Goal: Task Accomplishment & Management: Use online tool/utility

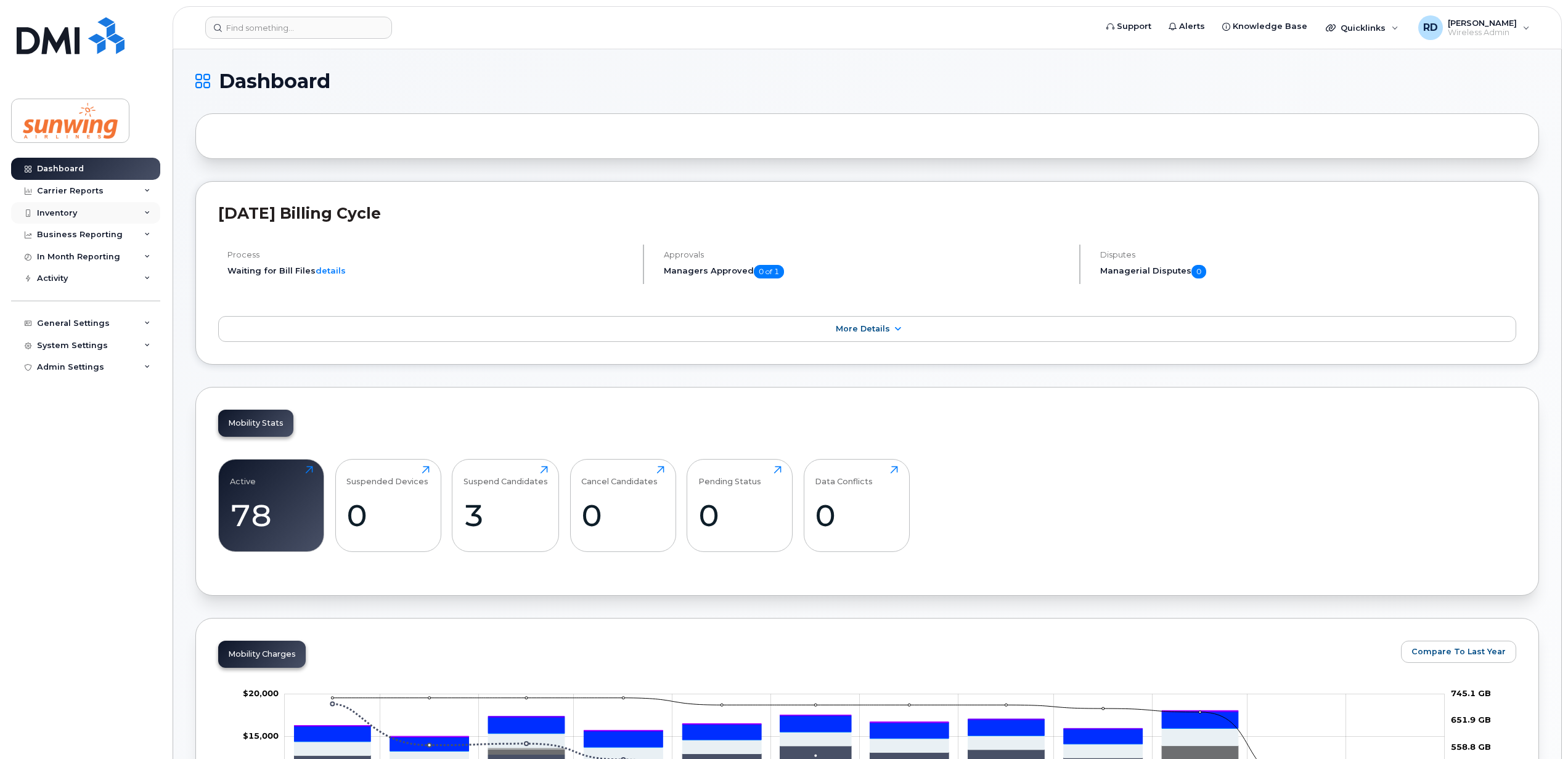
click at [77, 210] on div "Inventory" at bounding box center [85, 213] width 149 height 22
click at [79, 233] on div "Mobility Devices" at bounding box center [77, 235] width 70 height 11
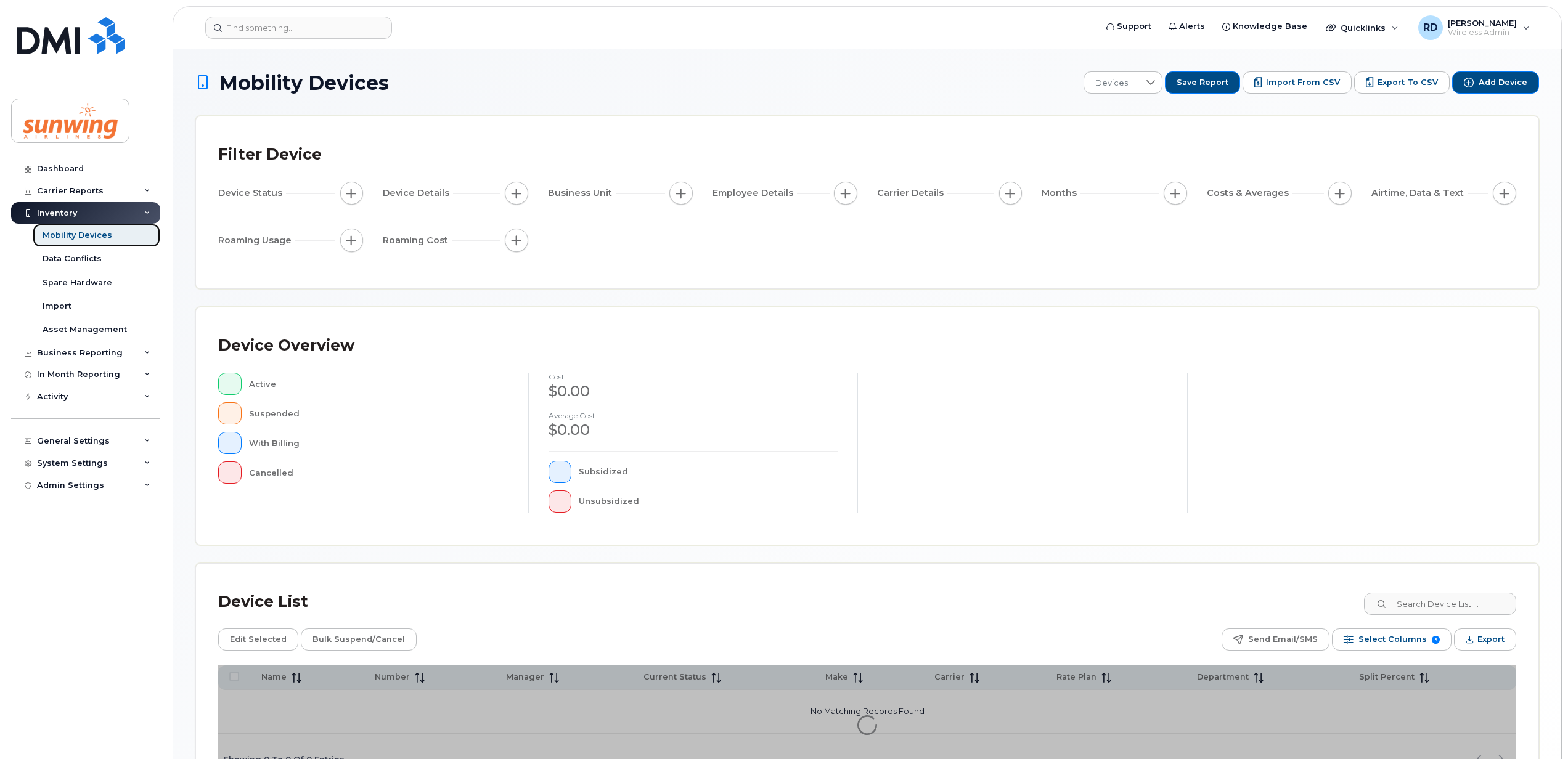
click at [94, 235] on div "Mobility Devices" at bounding box center [77, 235] width 70 height 11
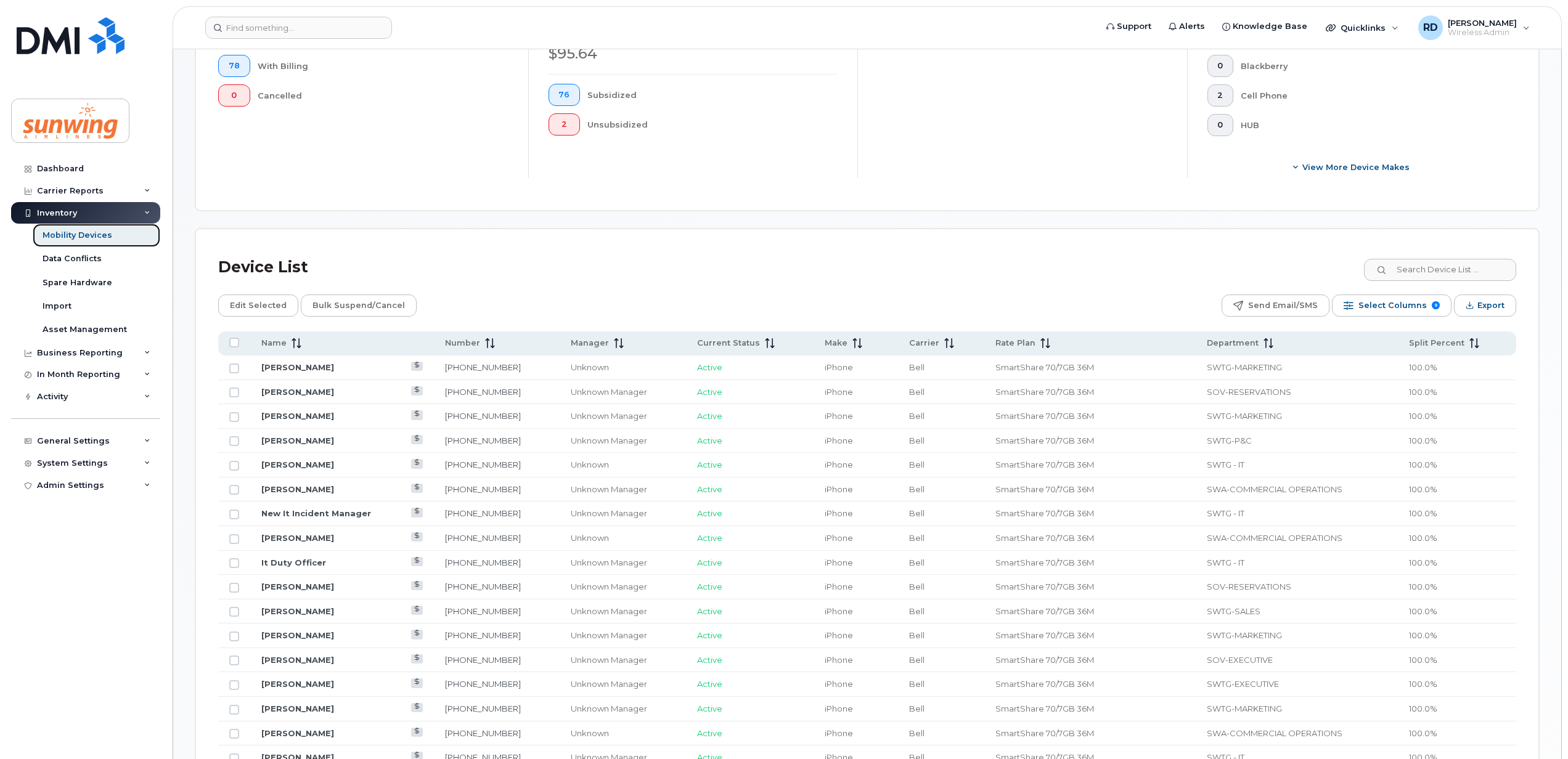
scroll to position [410, 0]
click at [284, 340] on span "Name" at bounding box center [273, 342] width 25 height 11
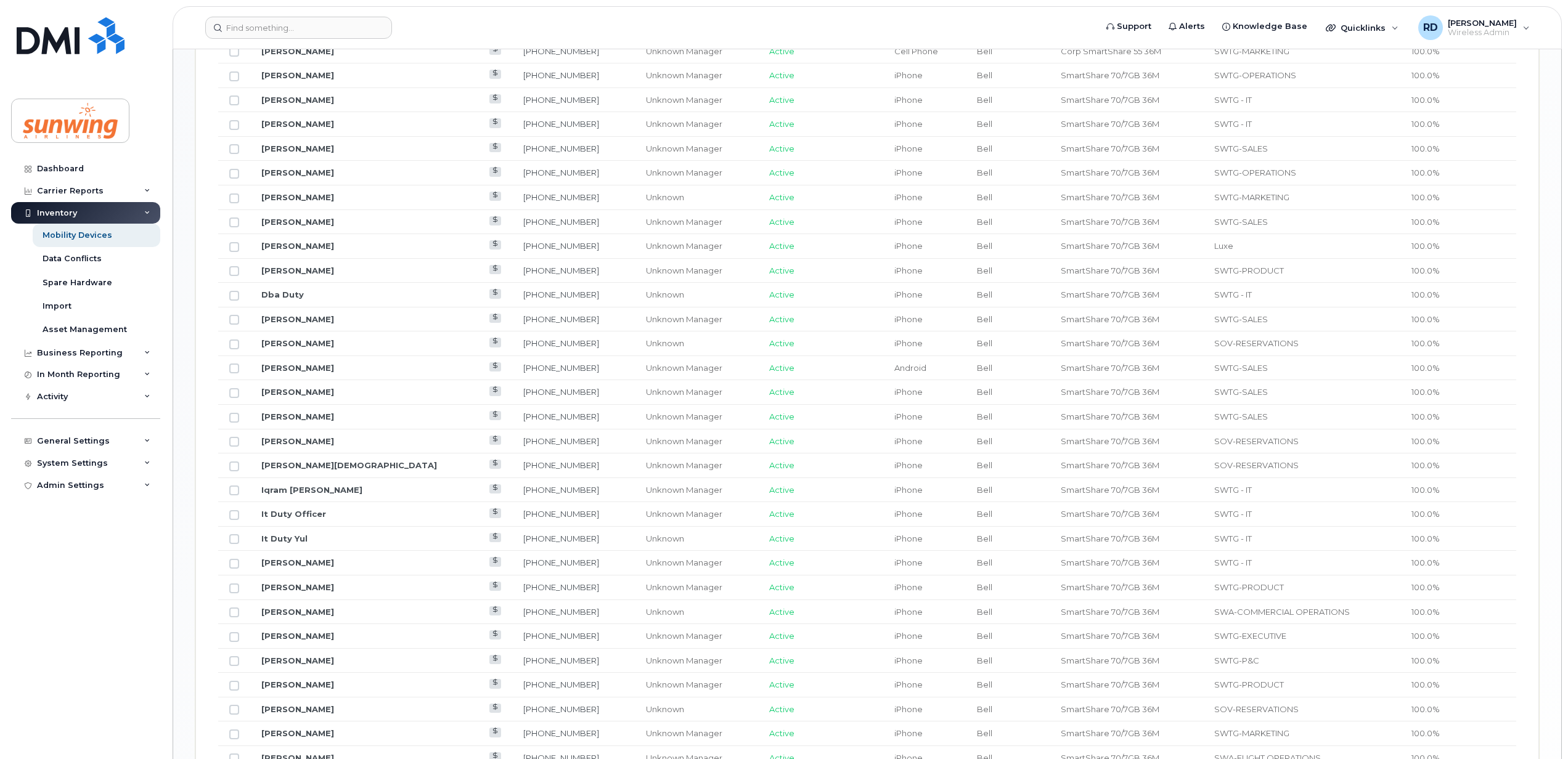
scroll to position [739, 0]
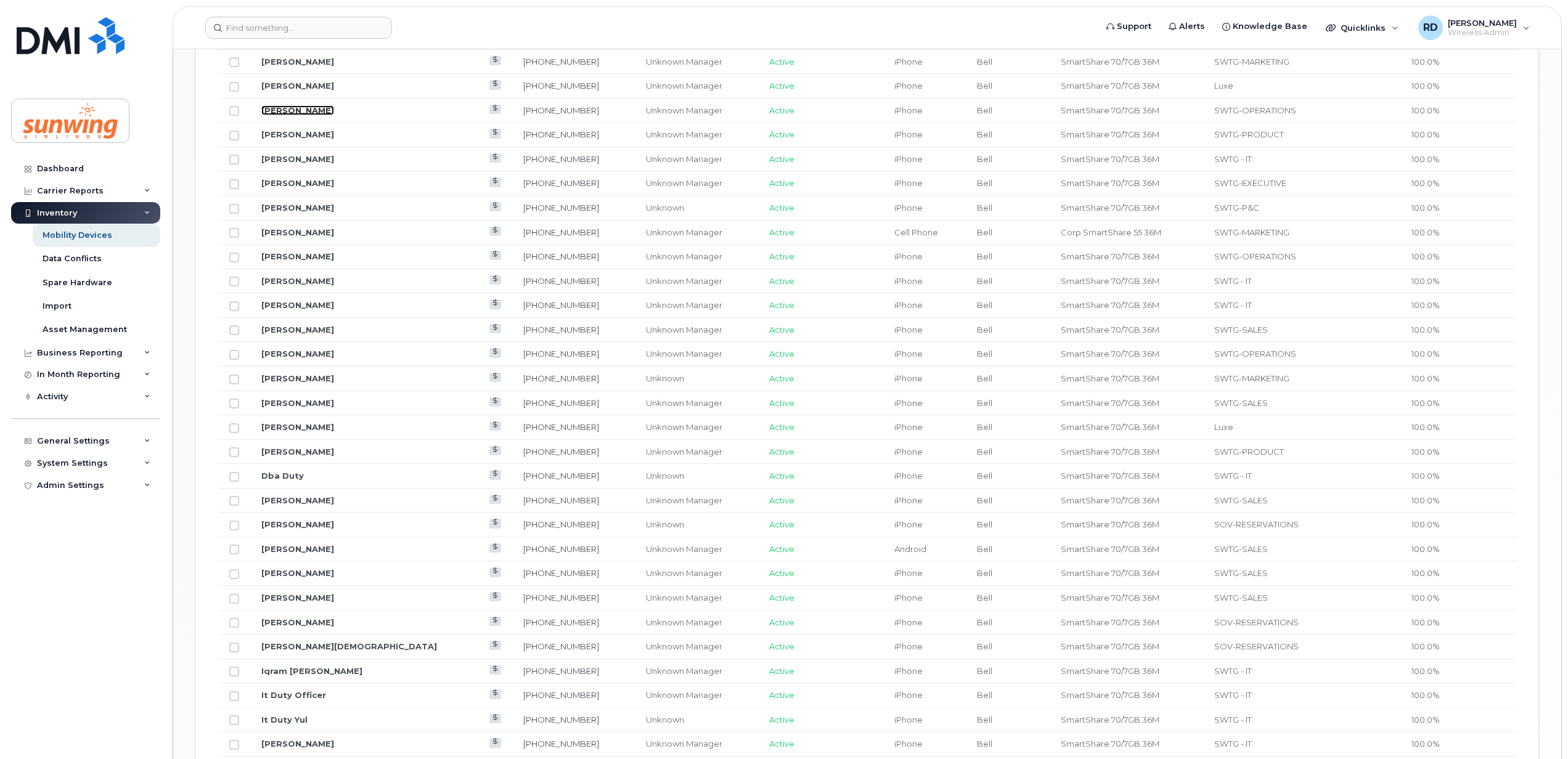
click at [290, 112] on link "[PERSON_NAME]" at bounding box center [297, 110] width 73 height 10
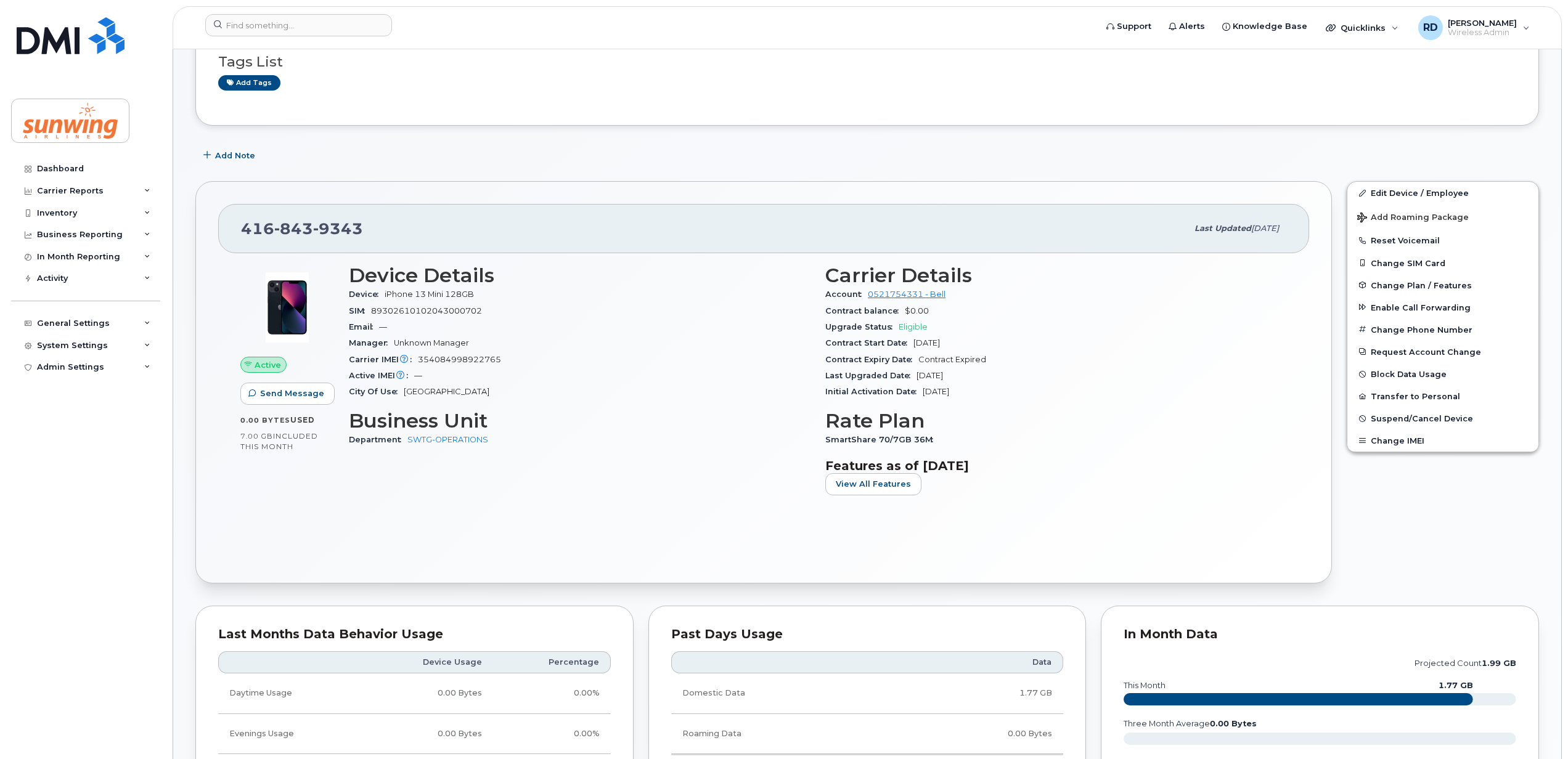
scroll to position [153, 0]
click at [75, 215] on div "Inventory" at bounding box center [57, 213] width 40 height 10
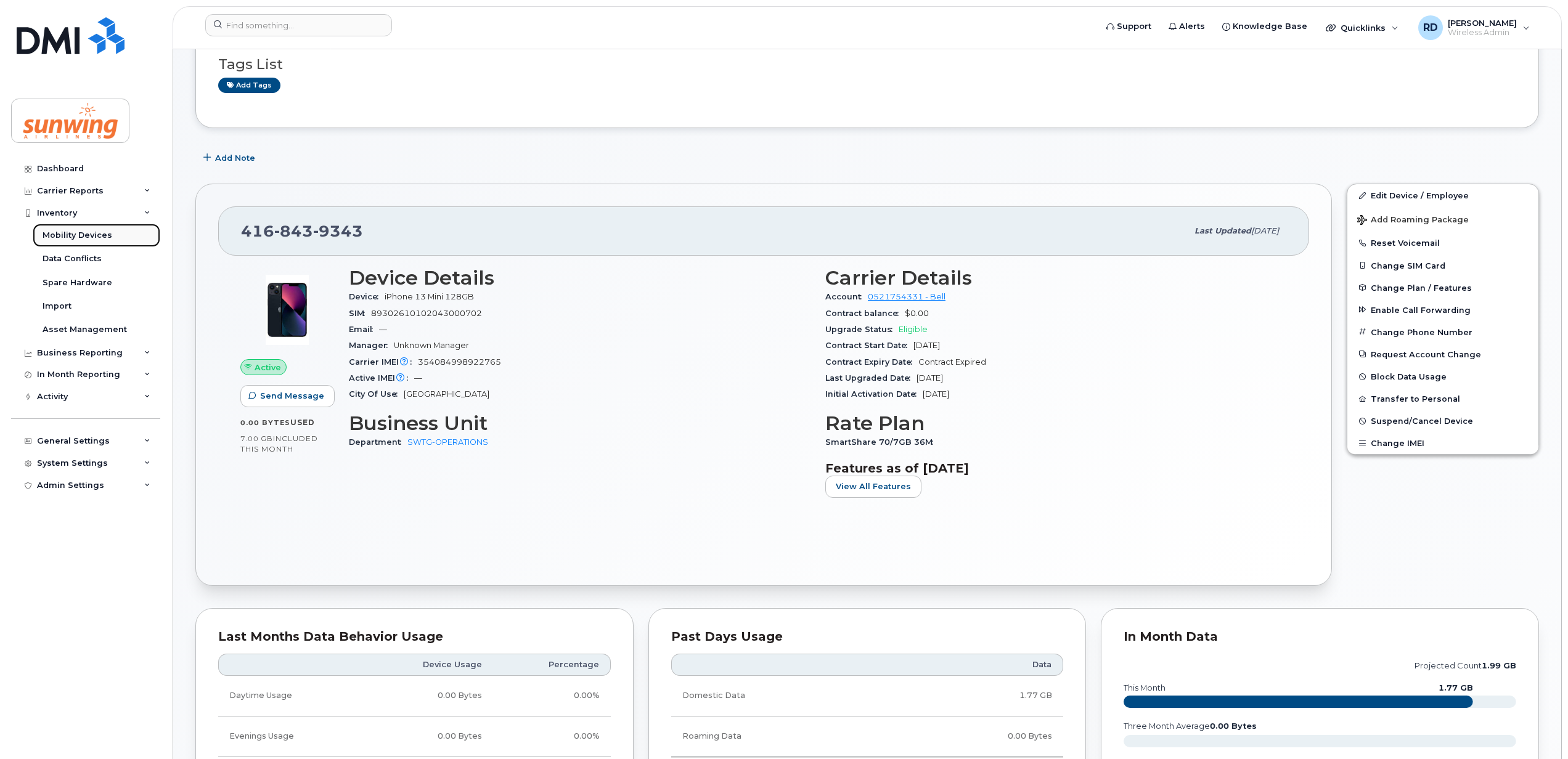
click at [81, 235] on div "Mobility Devices" at bounding box center [77, 235] width 70 height 11
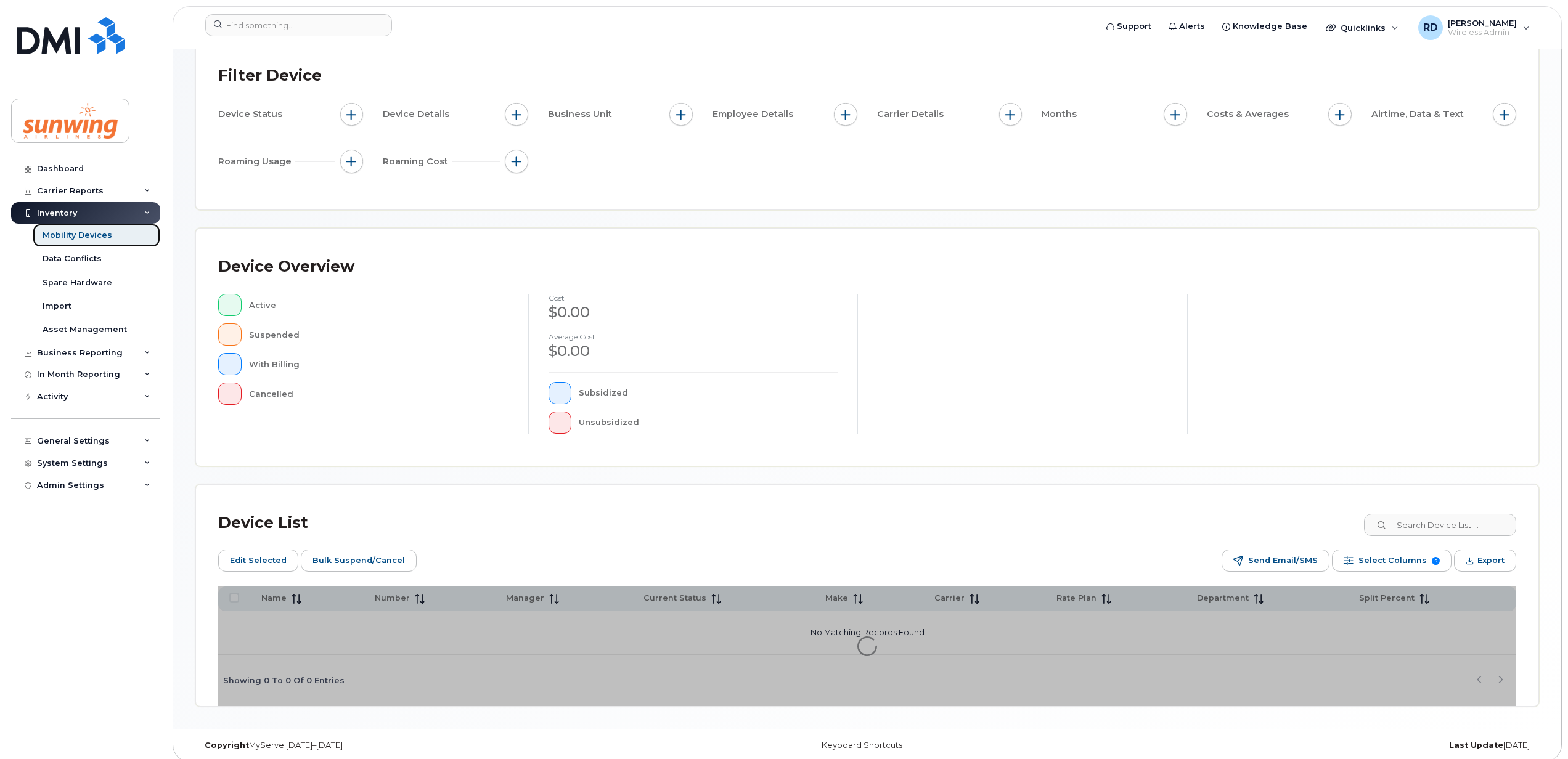
scroll to position [111, 0]
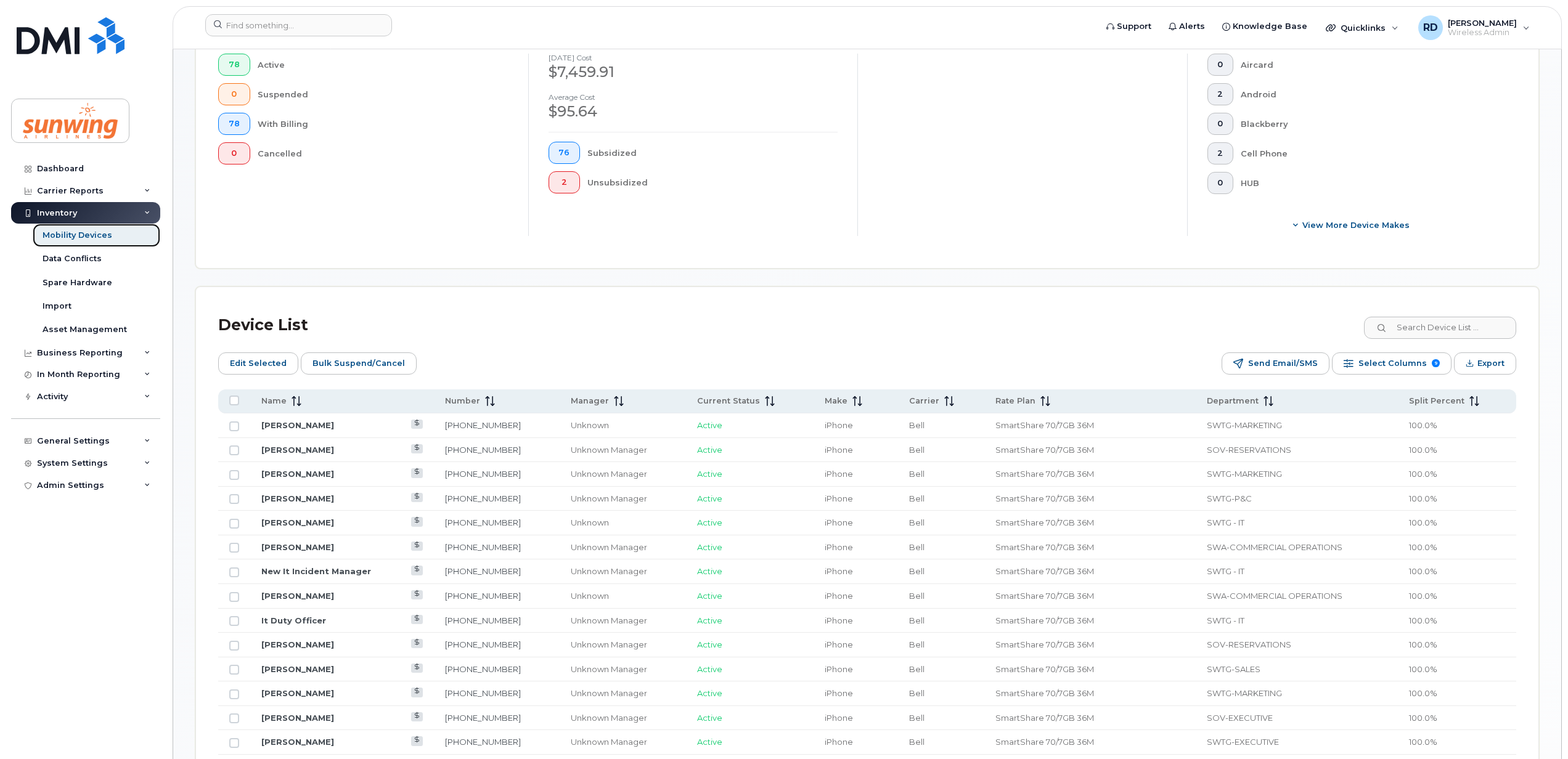
scroll to position [522, 0]
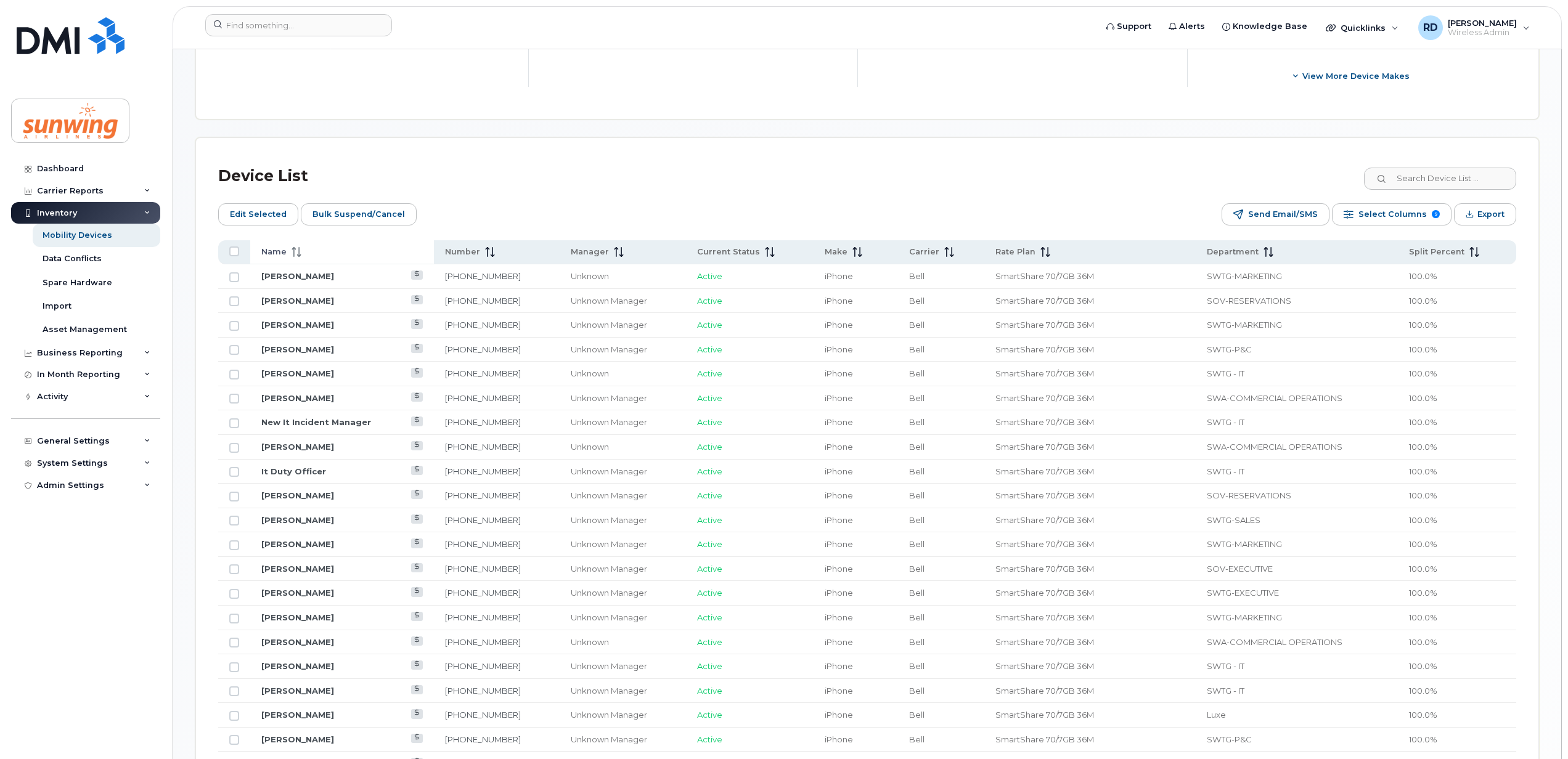
click at [296, 252] on icon at bounding box center [297, 252] width 10 height 10
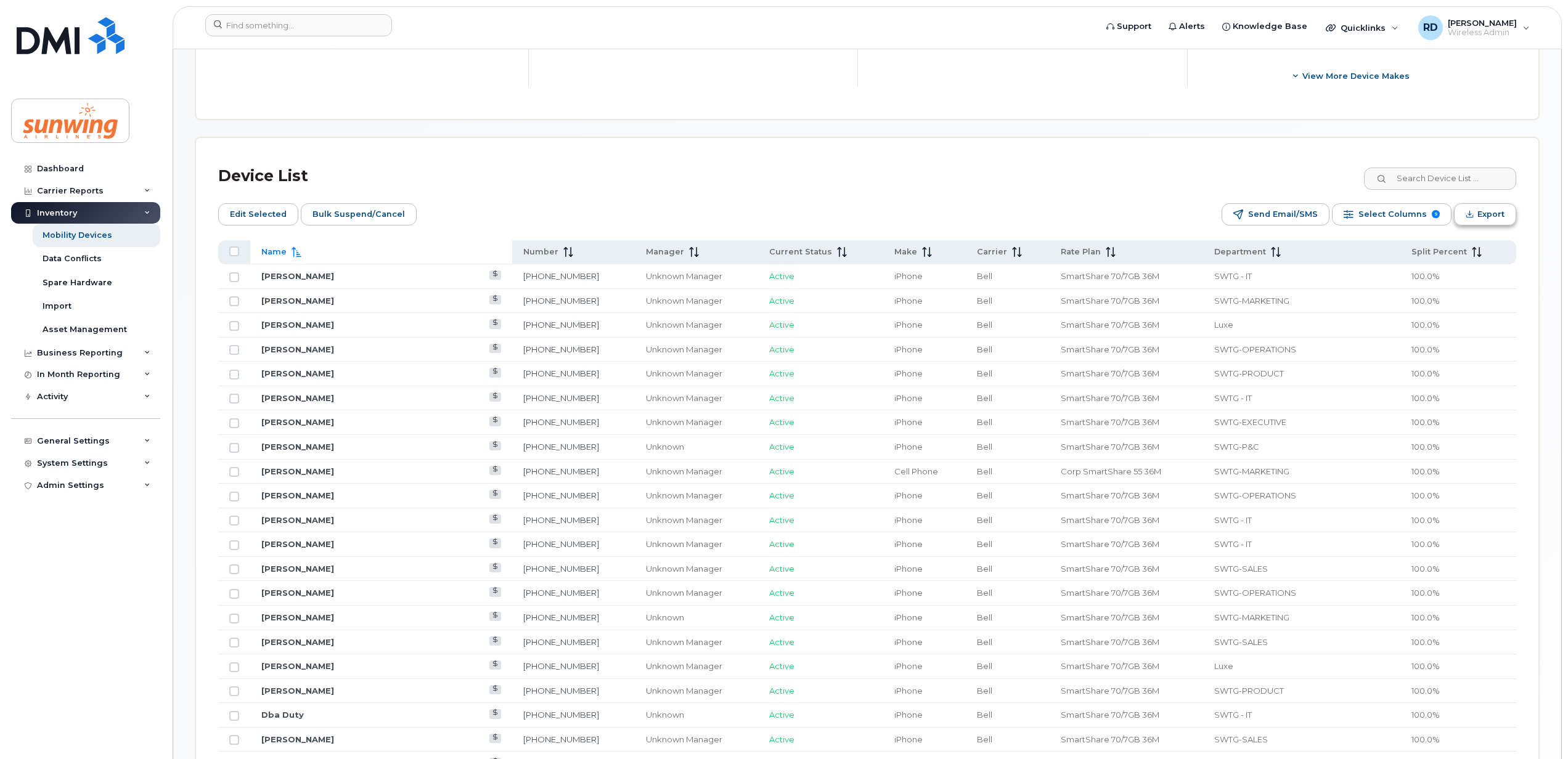
click at [1494, 210] on span "Export" at bounding box center [1491, 214] width 27 height 18
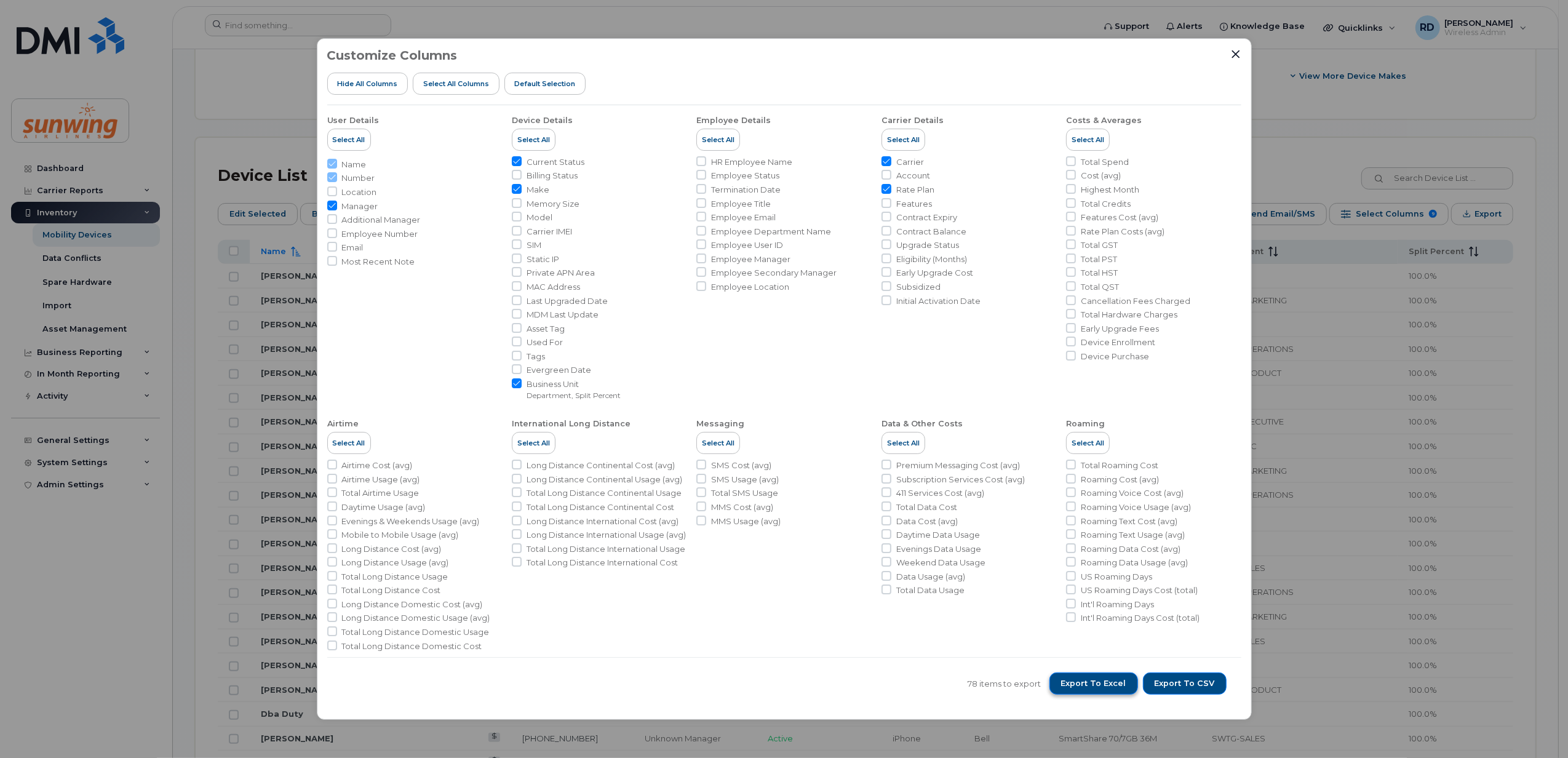
click at [1120, 683] on span "Export to Excel" at bounding box center [1093, 683] width 65 height 11
click at [1045, 57] on div "Customize Columns Hide All Columns Select all Columns Default Selection" at bounding box center [784, 77] width 914 height 57
click at [1230, 51] on div at bounding box center [1236, 54] width 11 height 11
click at [1232, 49] on icon "Close" at bounding box center [1236, 54] width 10 height 10
